Goal: Task Accomplishment & Management: Manage account settings

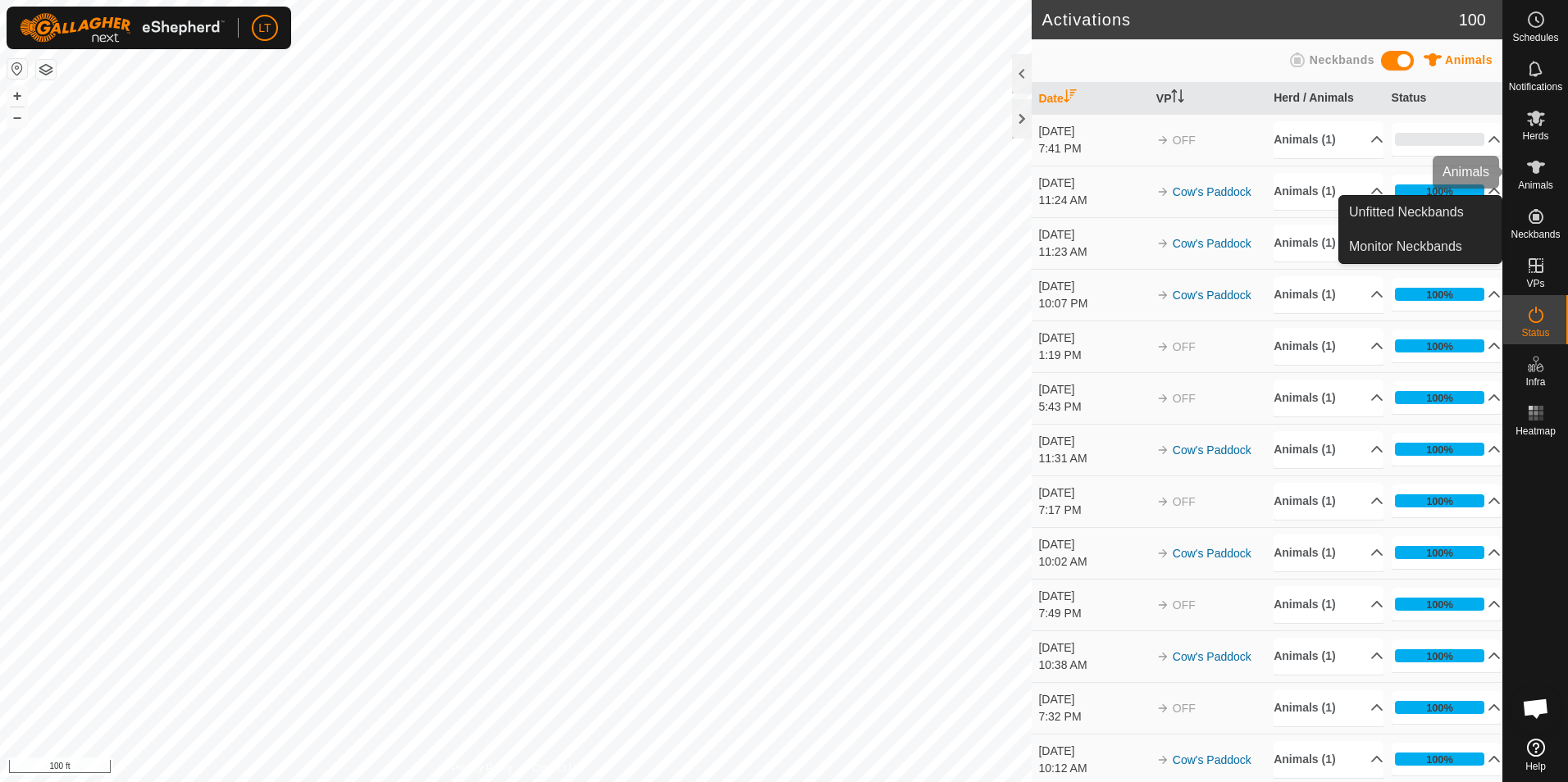
click at [1534, 164] on icon at bounding box center [1536, 168] width 18 height 13
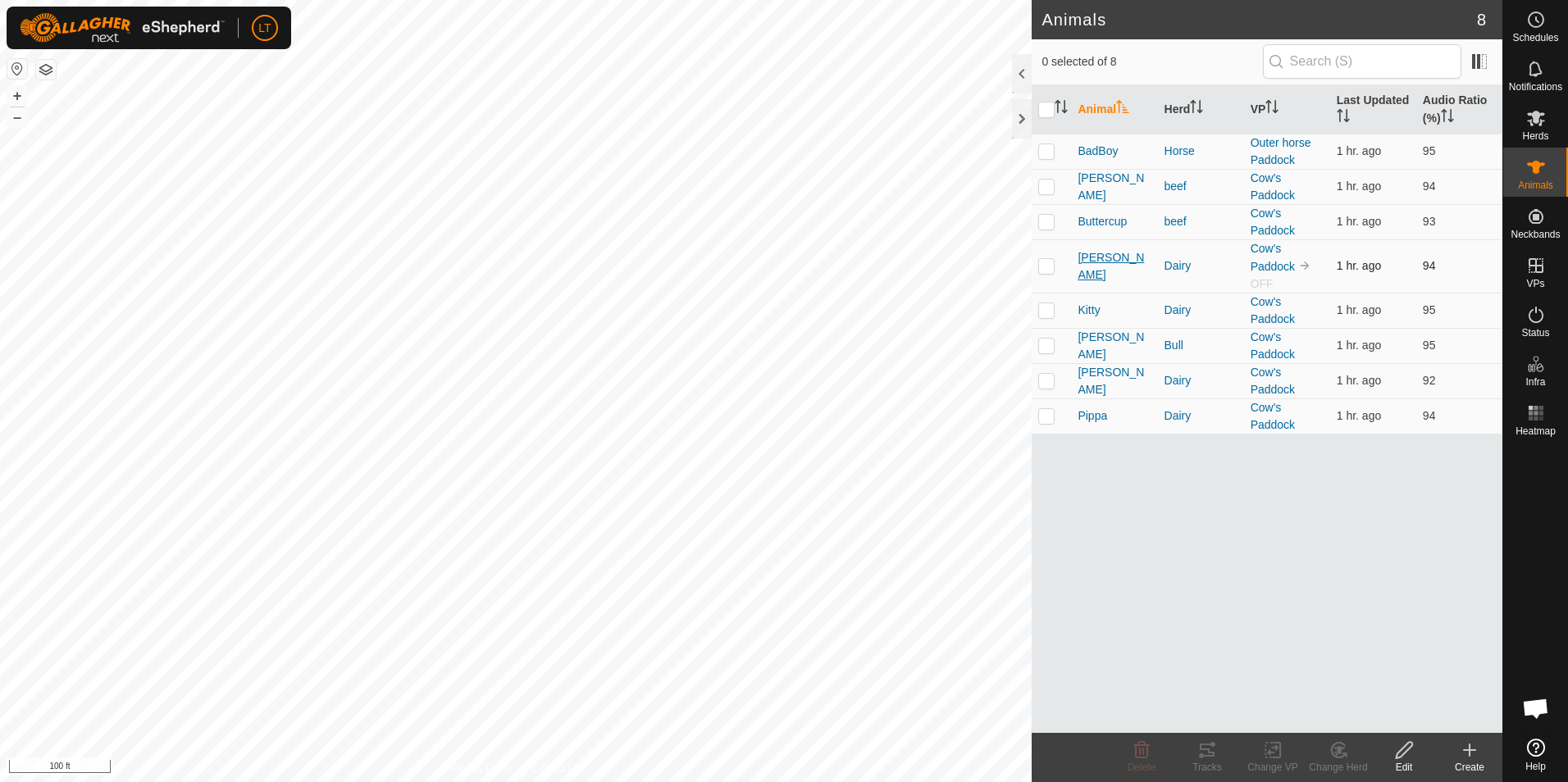
click at [1092, 266] on span "[PERSON_NAME]" at bounding box center [1113, 266] width 73 height 34
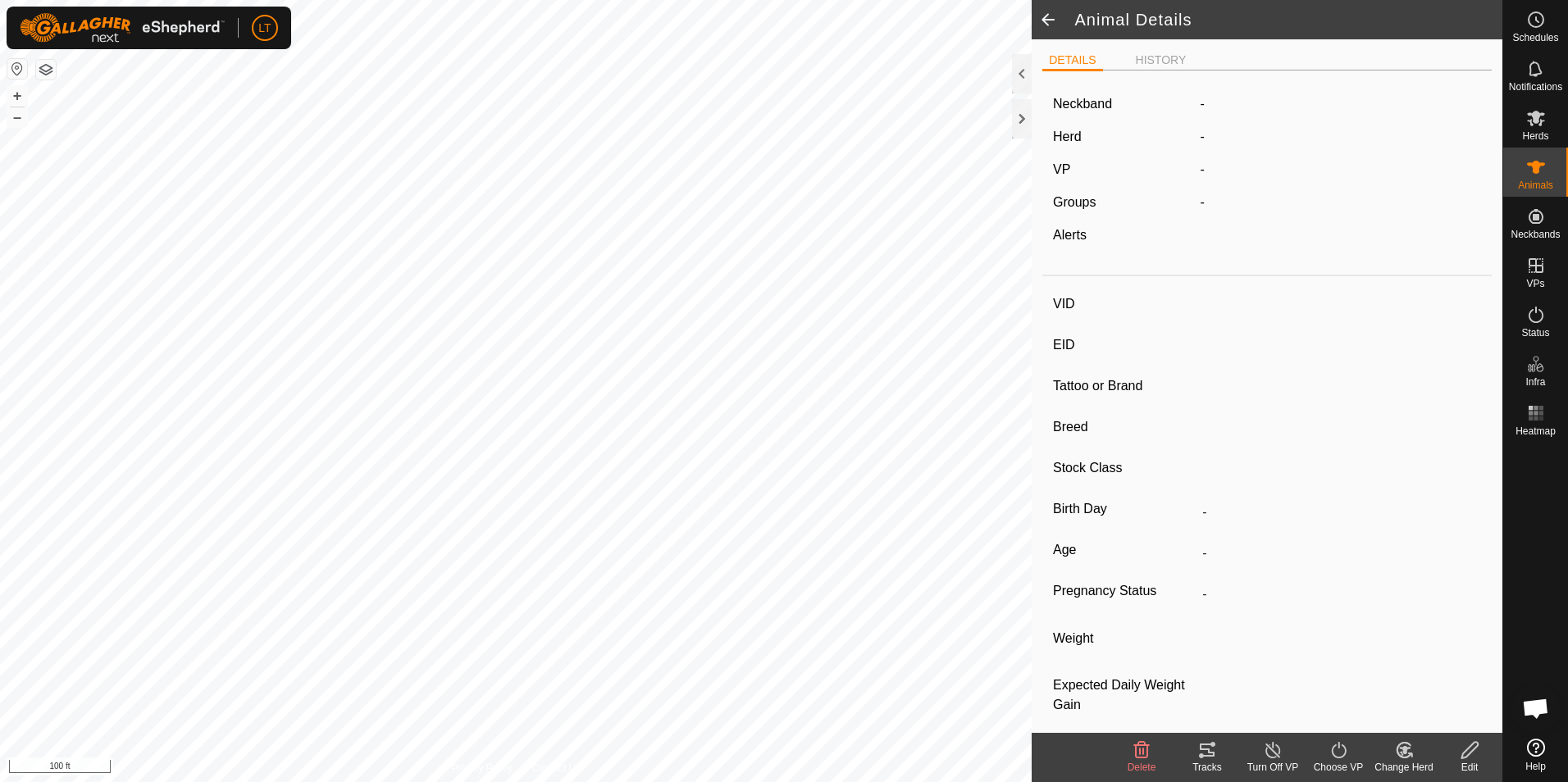
type input "[PERSON_NAME]"
type input "-"
type input "jersey"
type input "-"
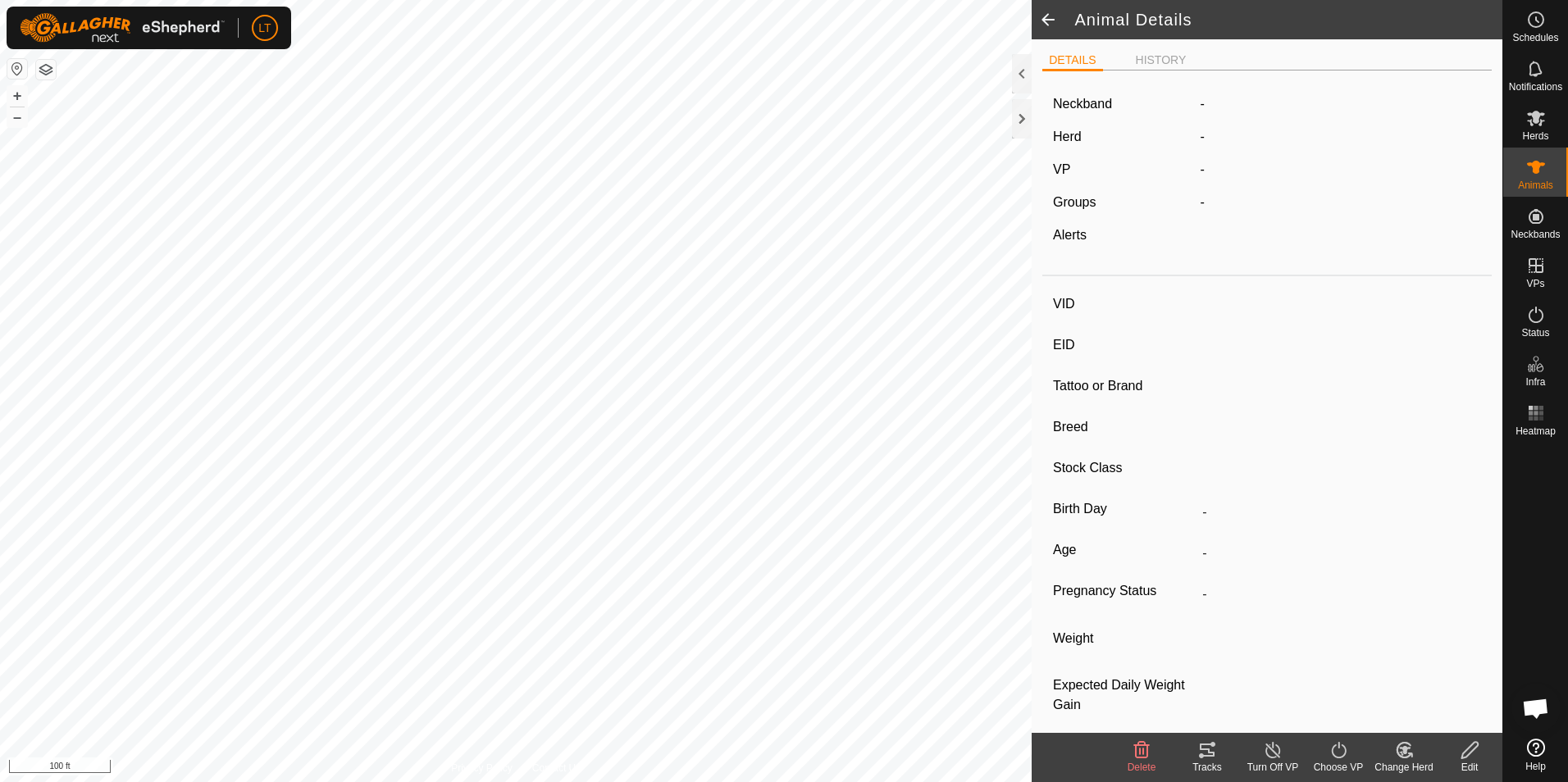
type input "Empty"
type input "0 kg"
type input "-"
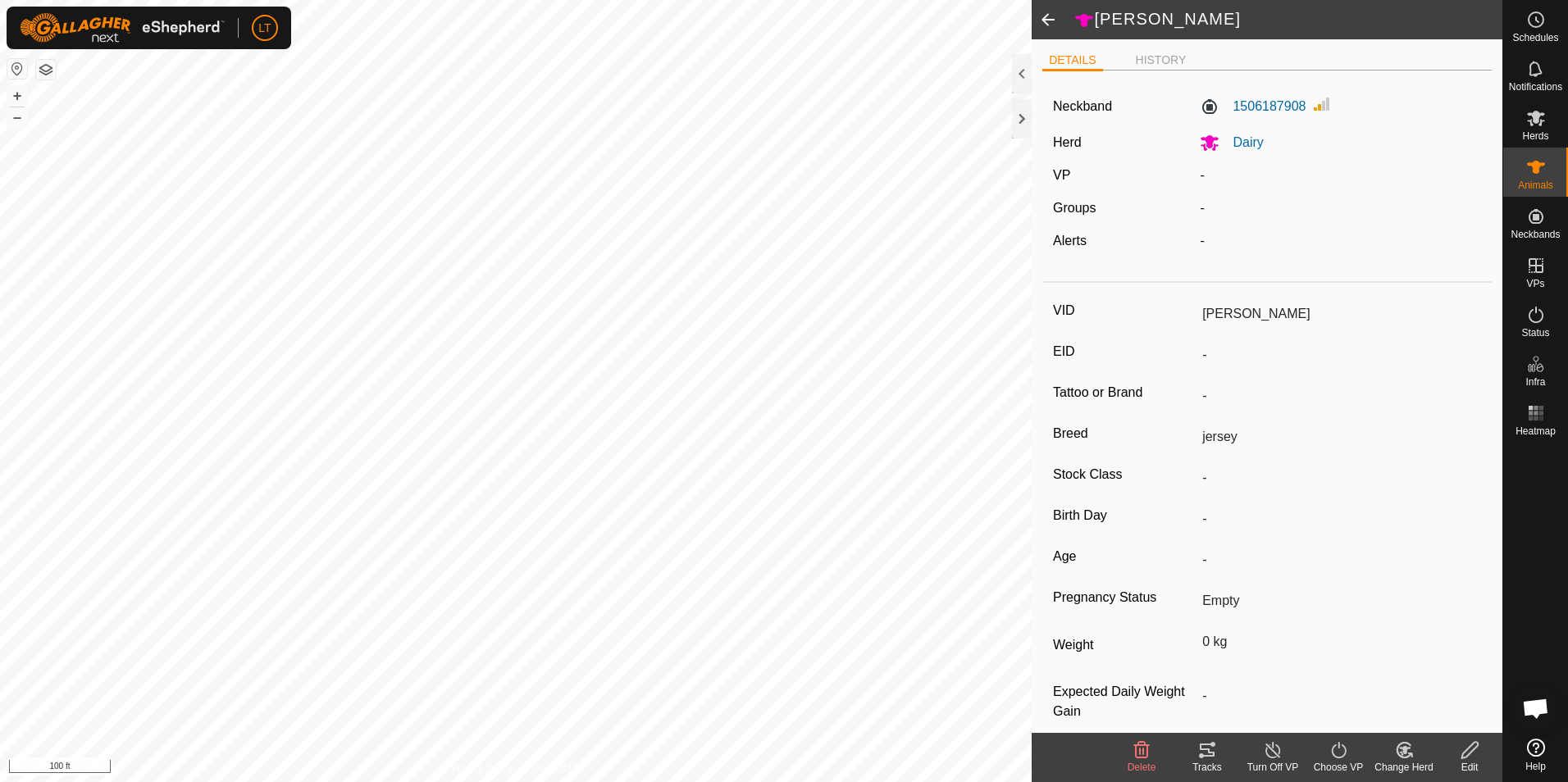
click at [1337, 764] on div "Choose VP" at bounding box center [1338, 768] width 65 height 15
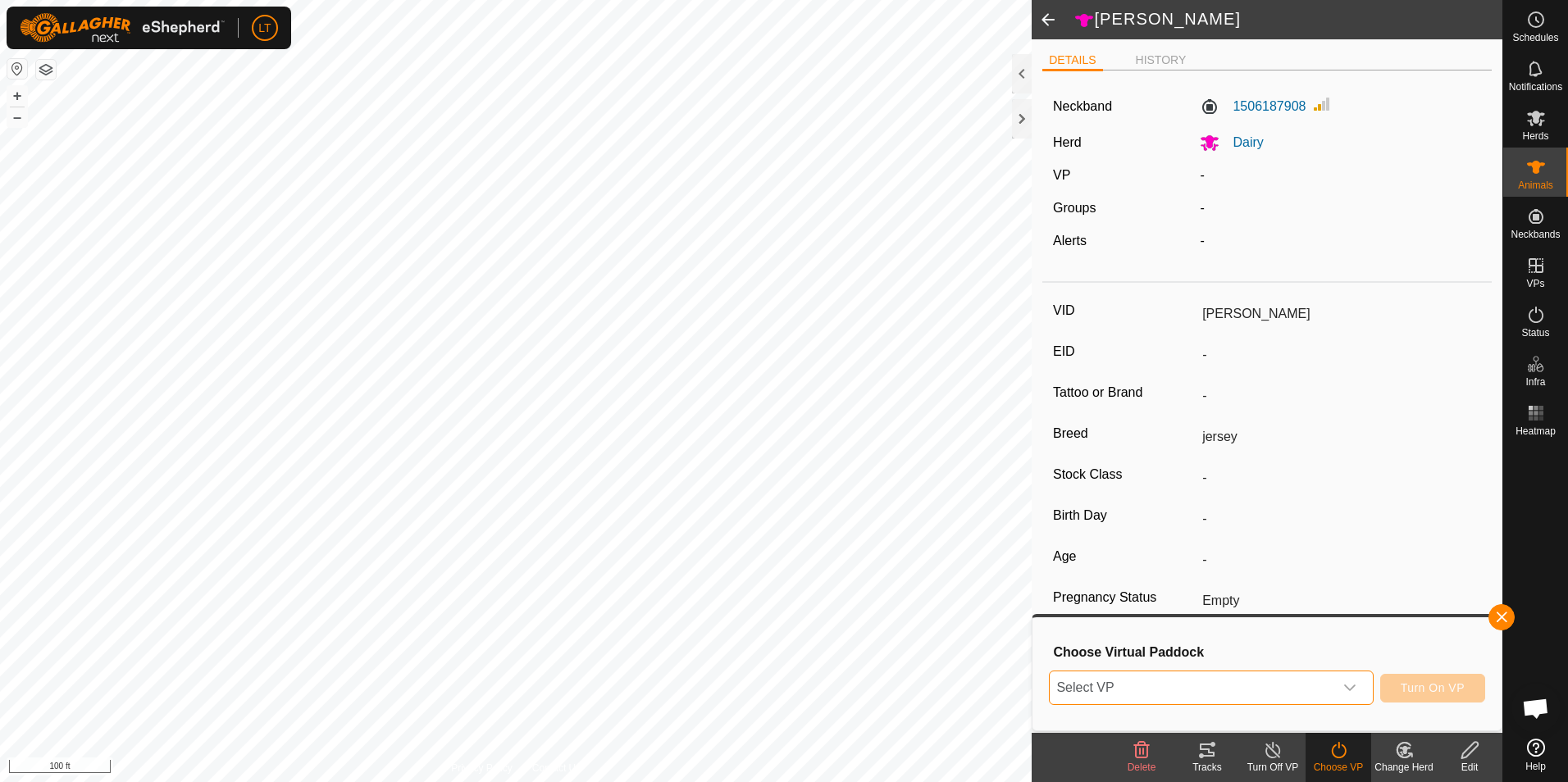
click at [1144, 695] on span "Select VP" at bounding box center [1190, 687] width 283 height 33
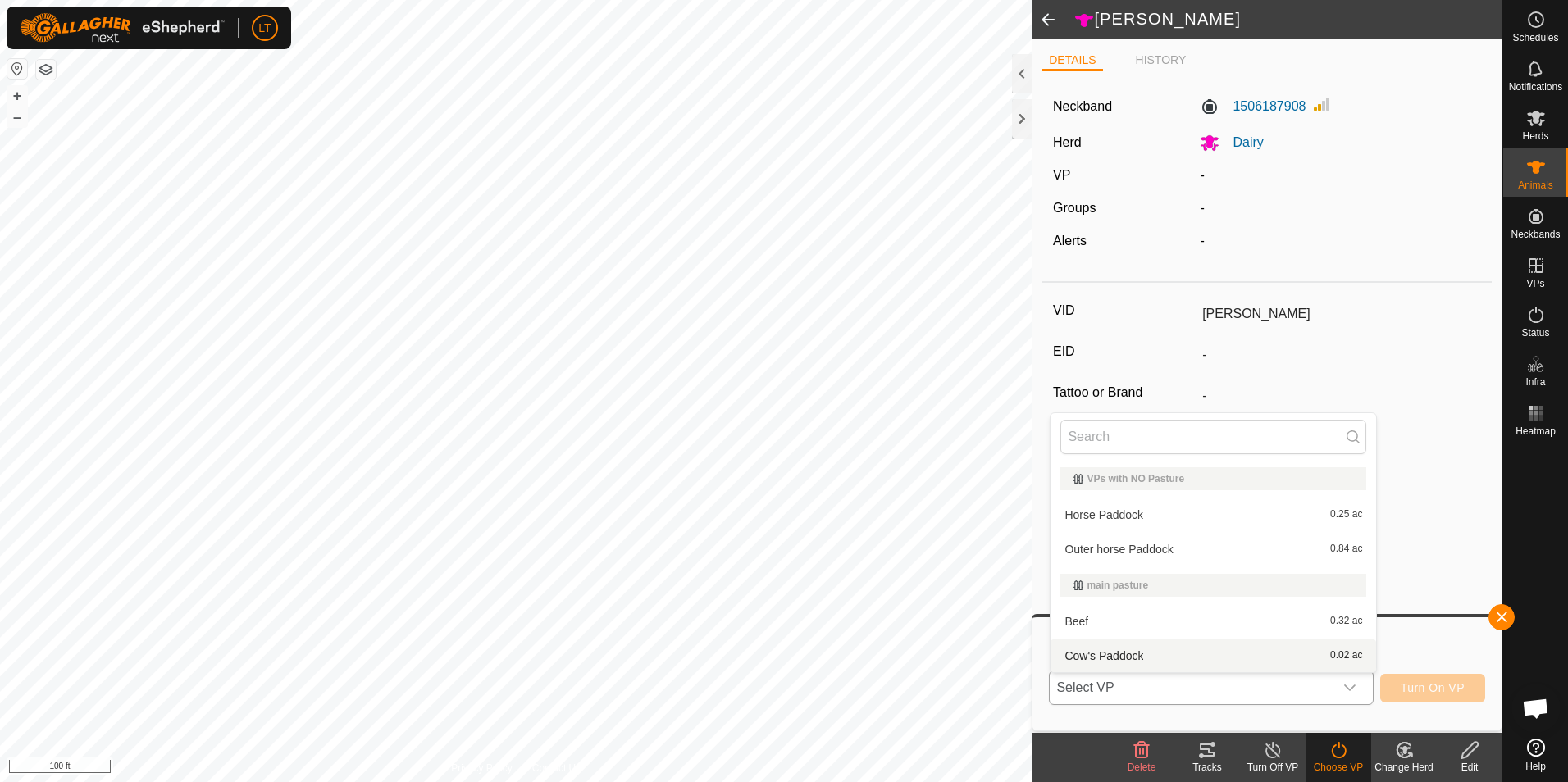
click at [1143, 658] on li "Cow's Paddock 0.02 ac" at bounding box center [1213, 655] width 326 height 33
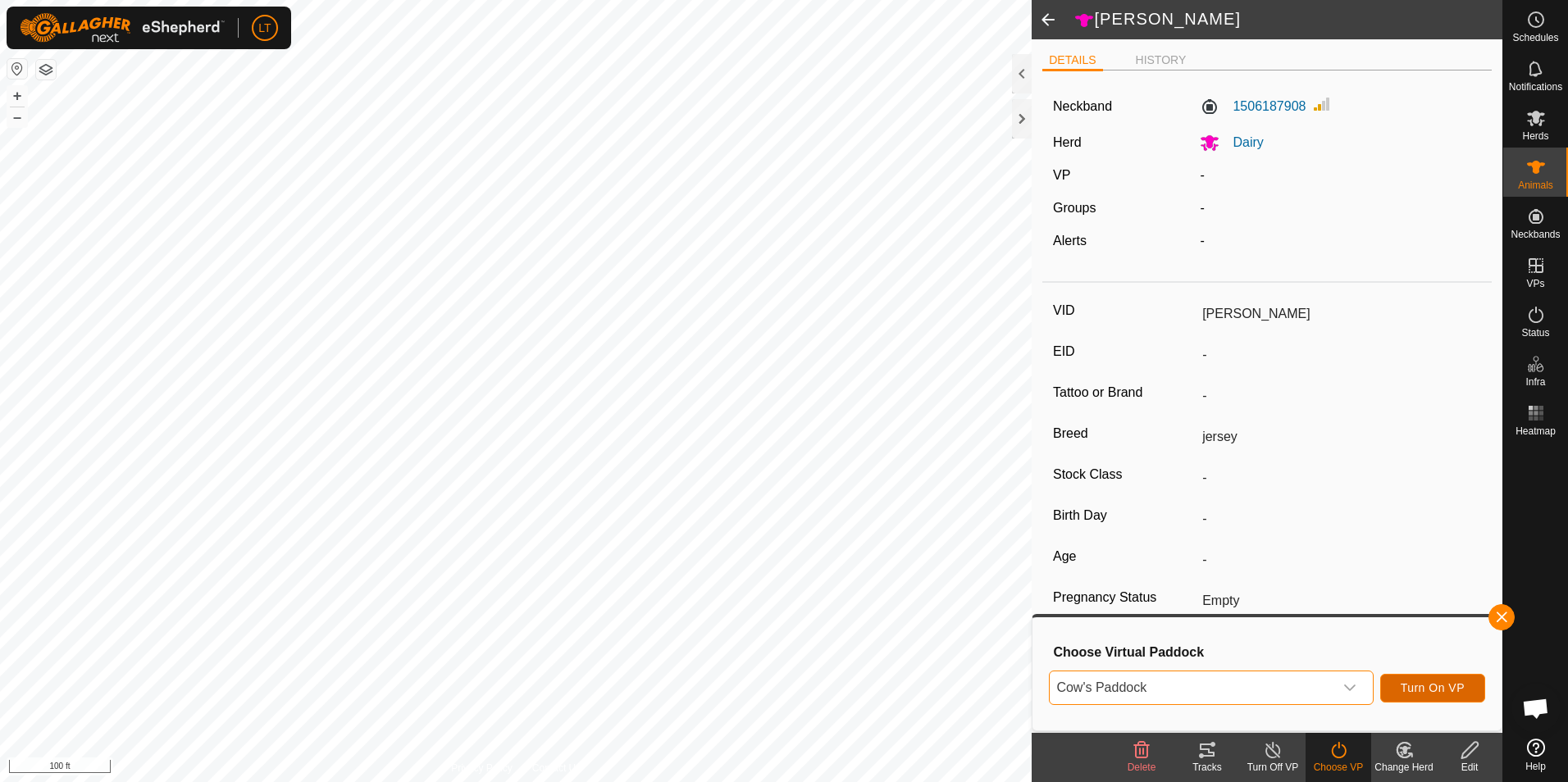
click at [1449, 681] on span "Turn On VP" at bounding box center [1432, 688] width 64 height 13
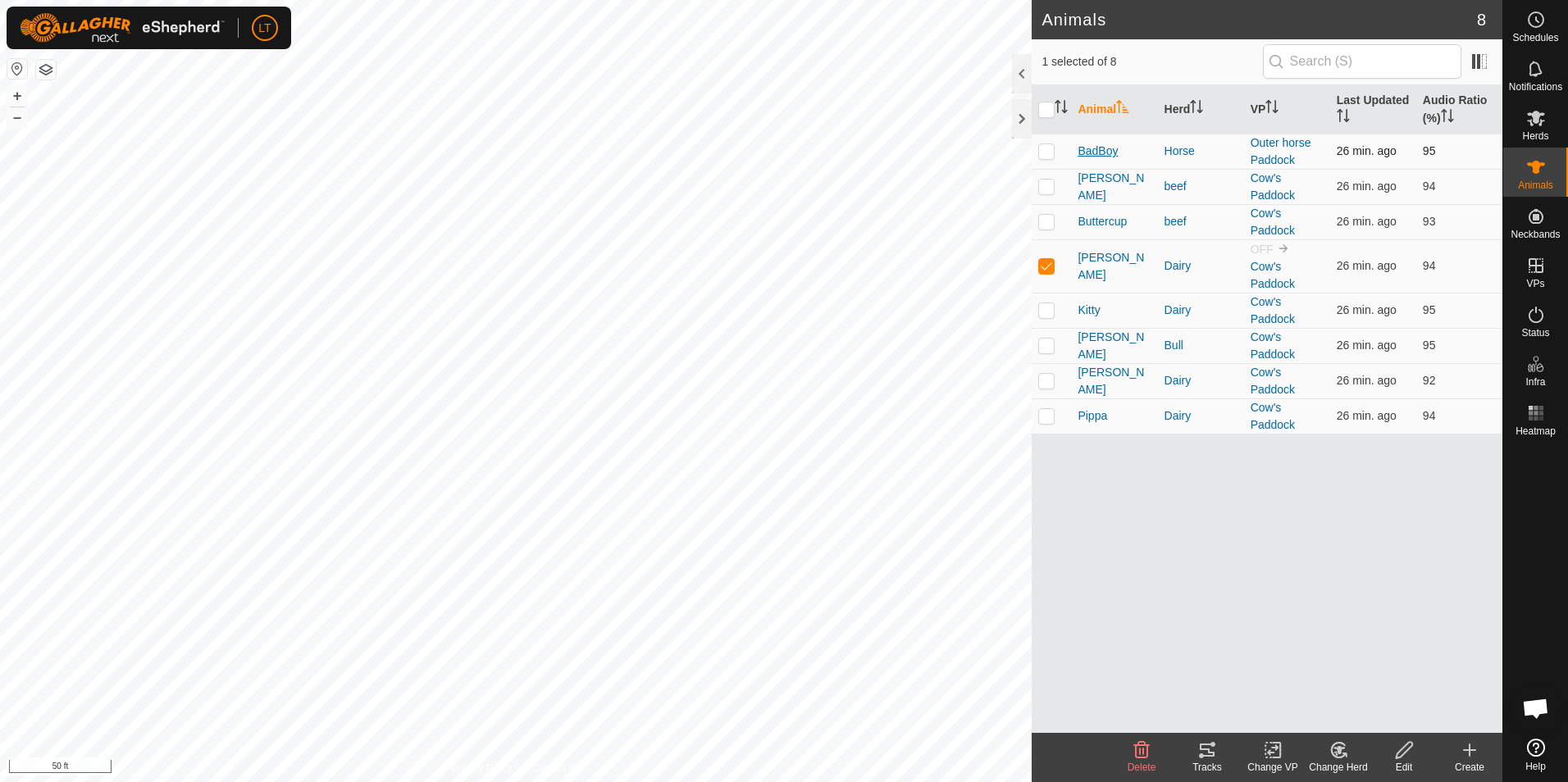
click at [1094, 156] on span "BadBoy" at bounding box center [1097, 151] width 40 height 18
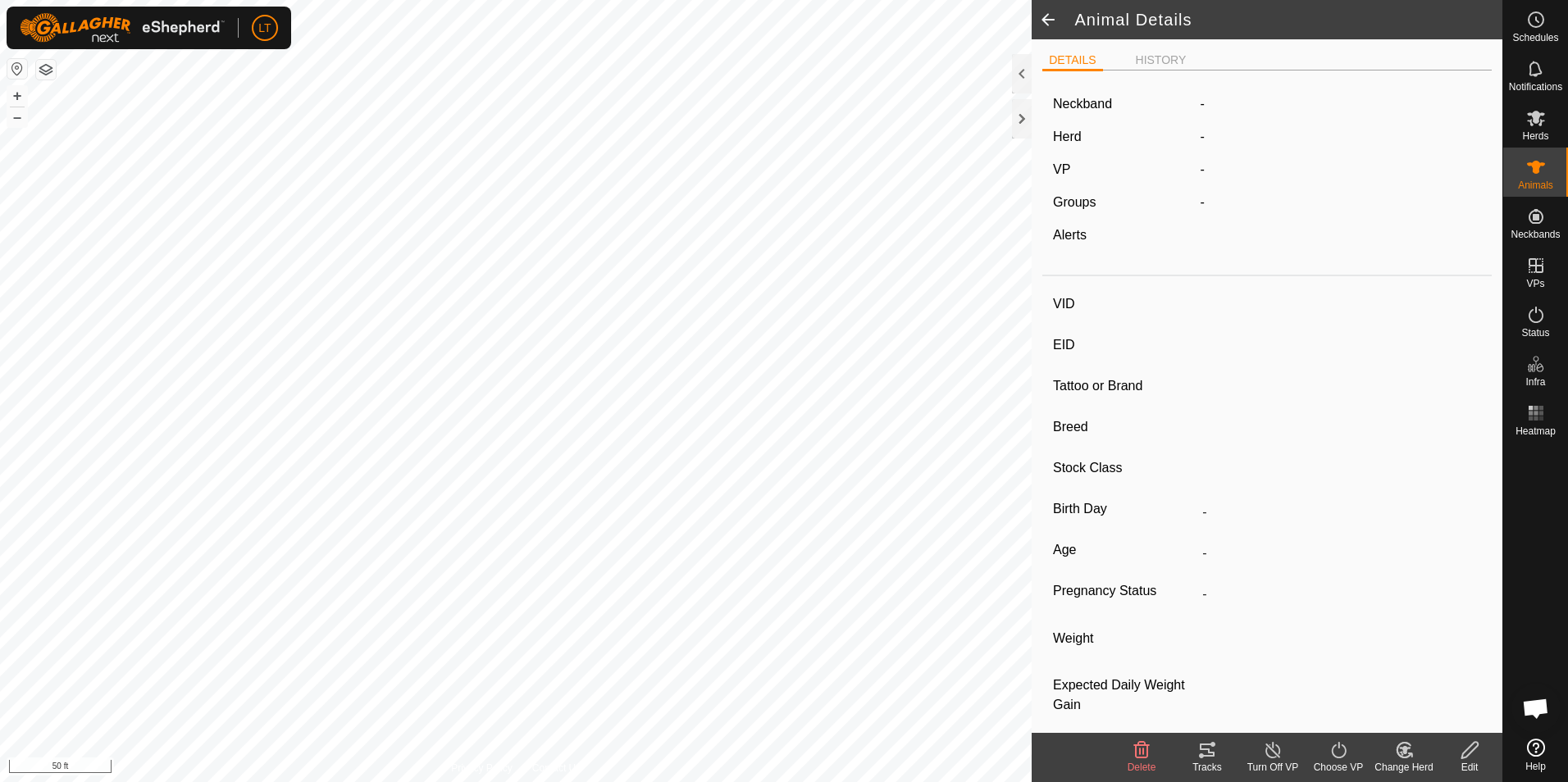
type input "BadBoy"
type input "-"
type input "Caballo Diablo"
type input "-"
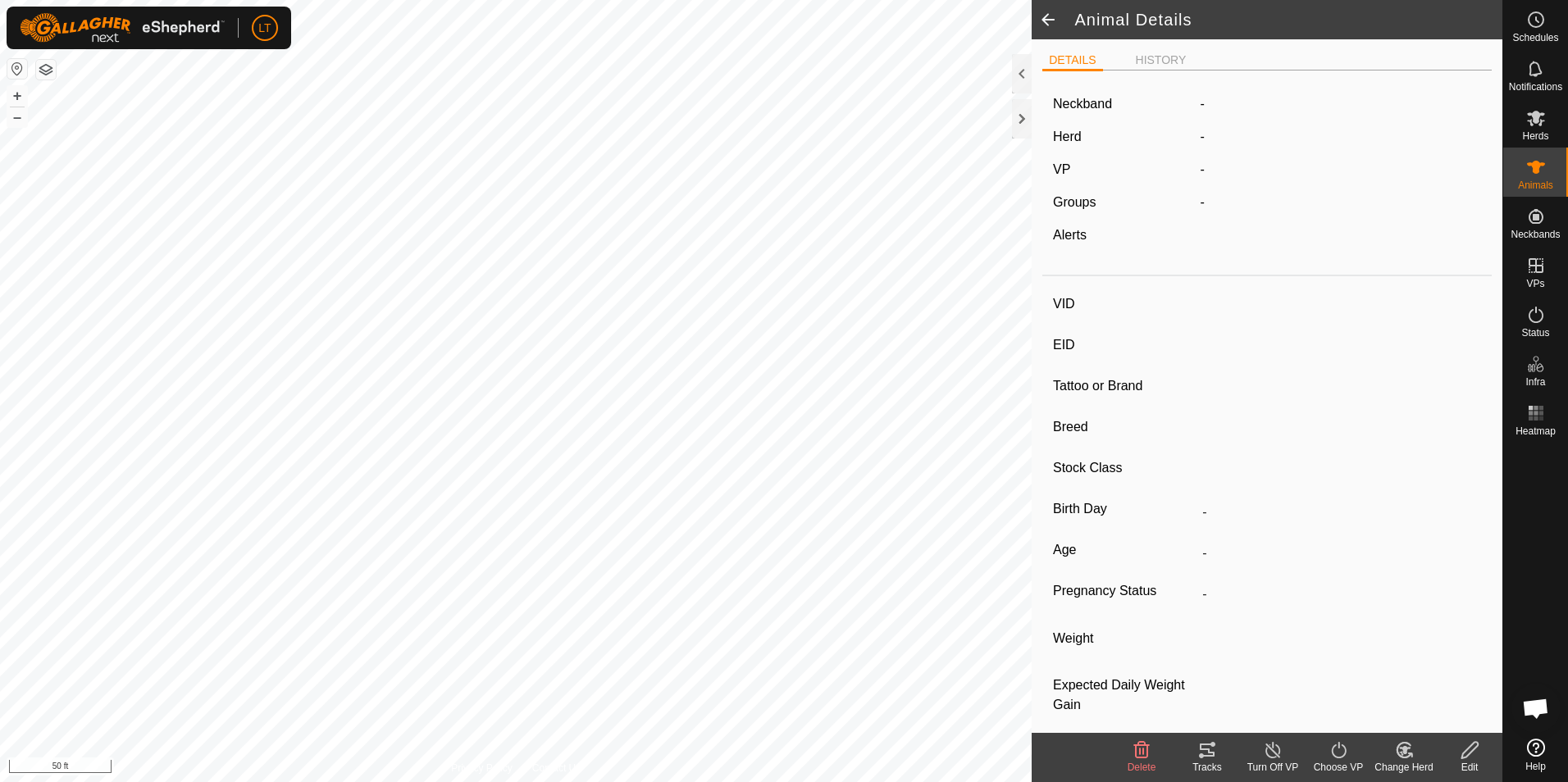
type input "Dry"
type input "0 kg"
type input "-"
